Goal: Transaction & Acquisition: Download file/media

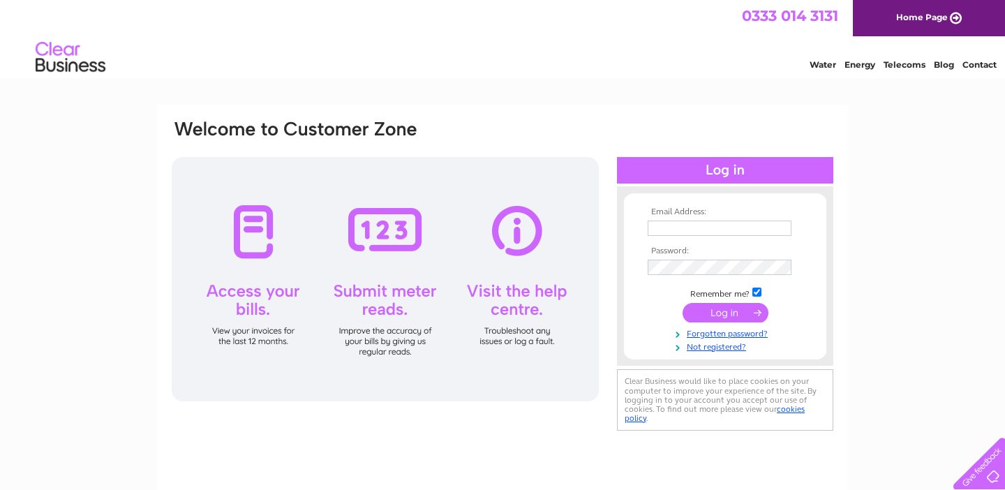
type input "[EMAIL_ADDRESS][DOMAIN_NAME]"
click at [722, 311] on input "submit" at bounding box center [726, 313] width 86 height 20
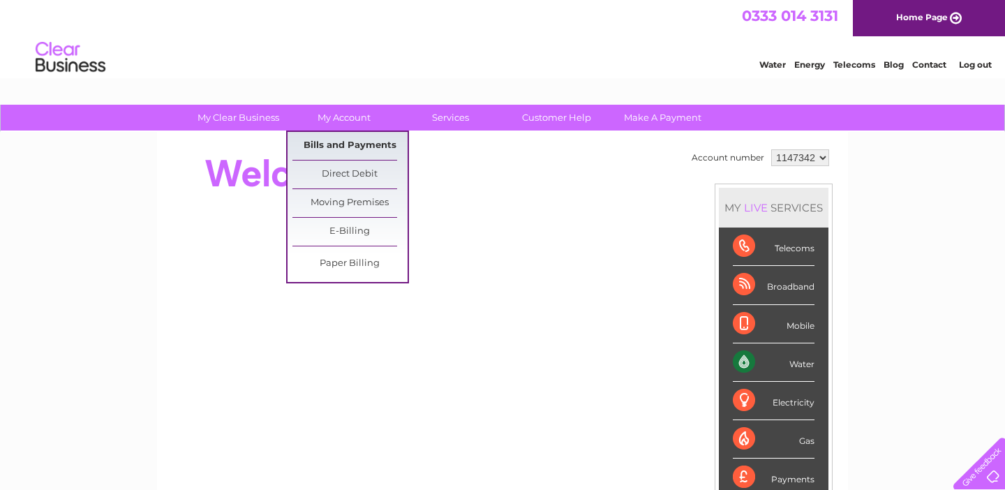
click at [351, 143] on link "Bills and Payments" at bounding box center [349, 146] width 115 height 28
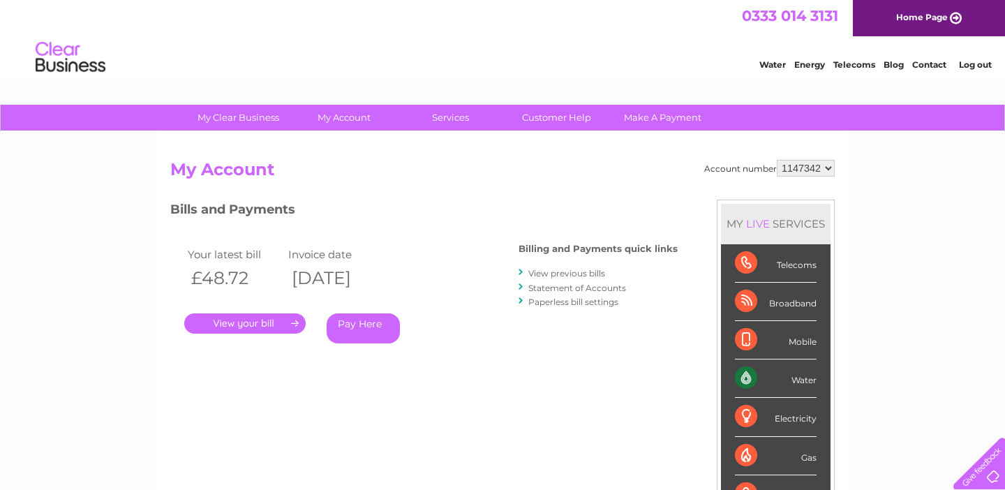
click at [268, 320] on link "." at bounding box center [244, 323] width 121 height 20
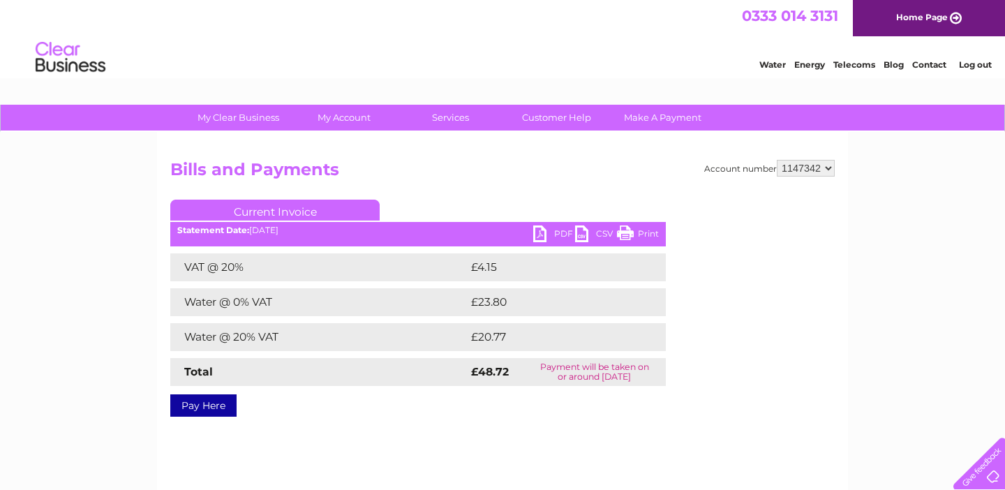
click at [556, 228] on link "PDF" at bounding box center [554, 235] width 42 height 20
